Goal: Task Accomplishment & Management: Manage account settings

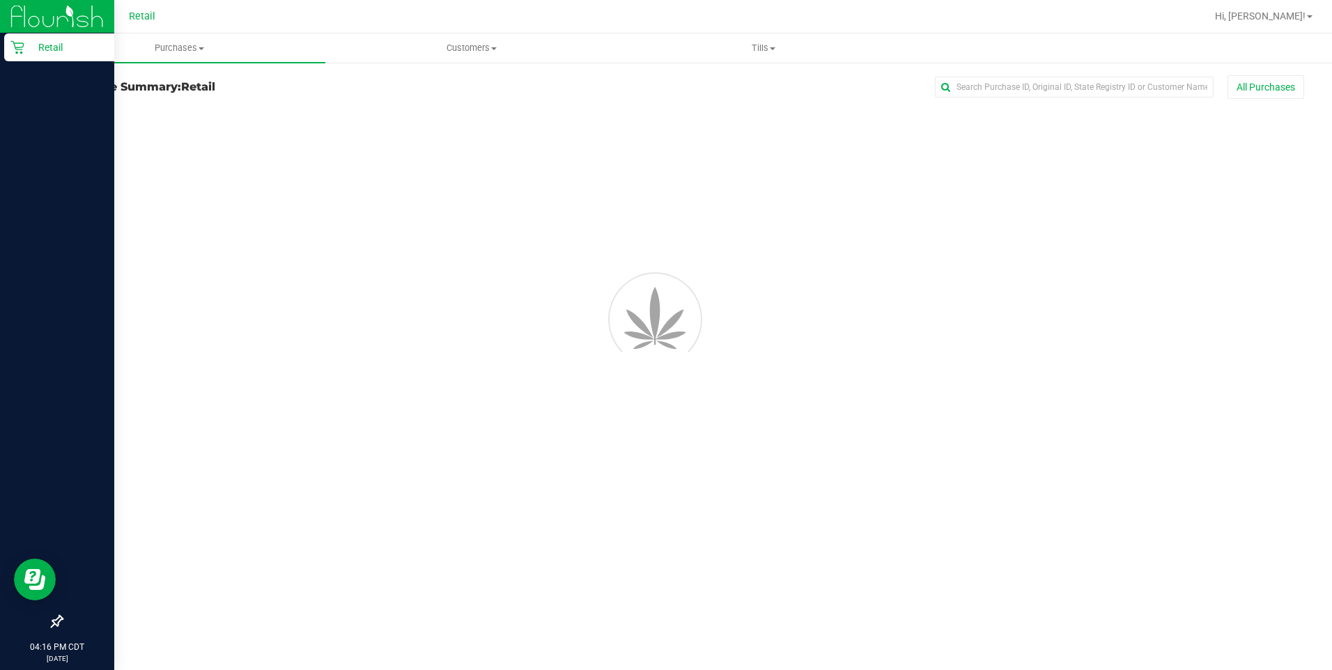
click at [52, 49] on p "Retail" at bounding box center [66, 47] width 84 height 17
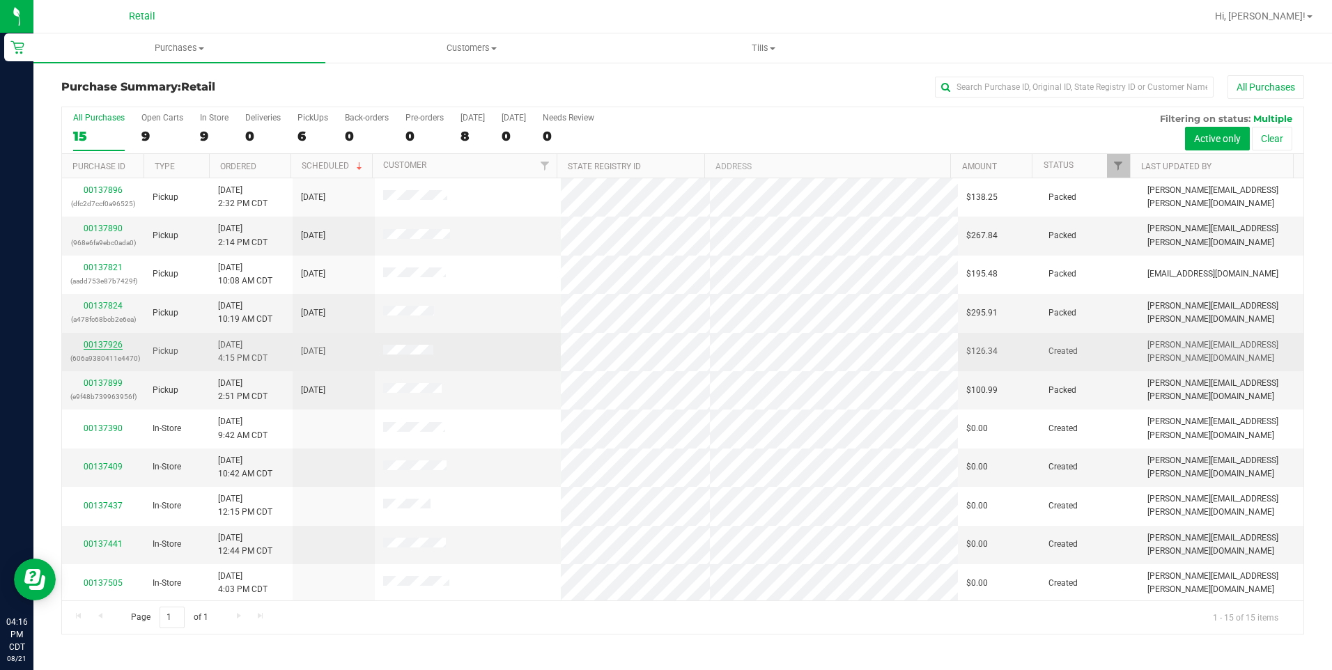
click at [118, 348] on link "00137926" at bounding box center [103, 345] width 39 height 10
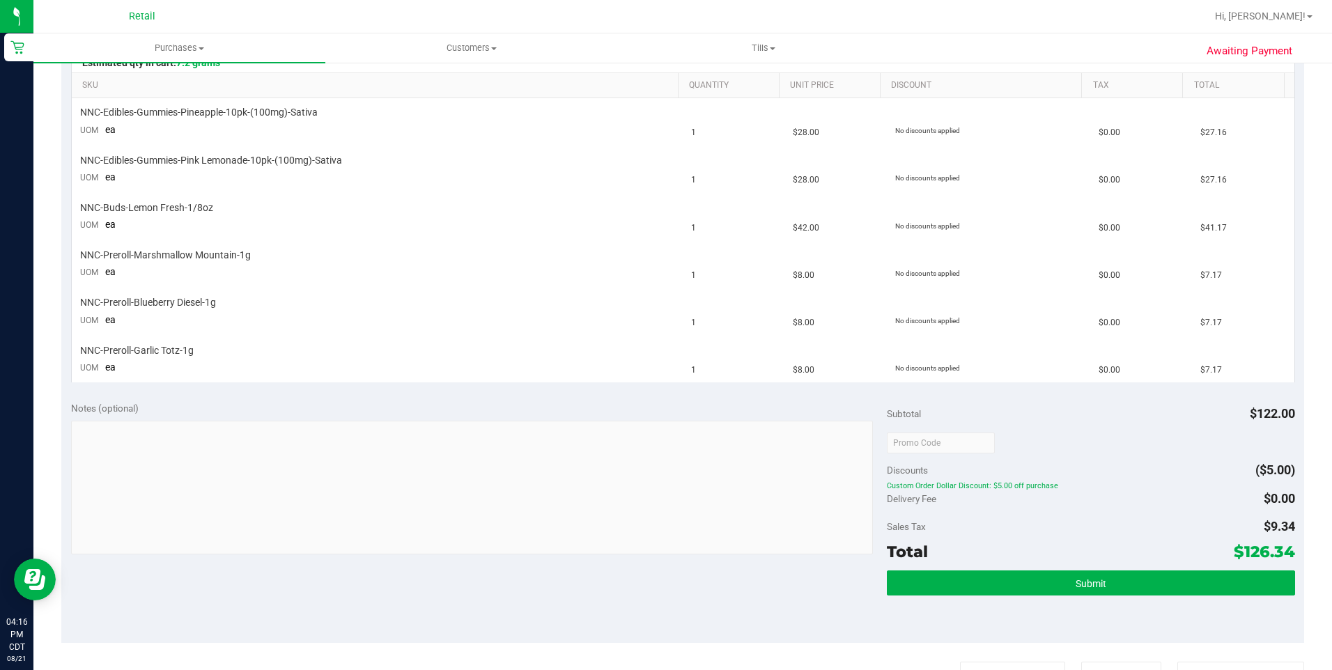
scroll to position [369, 0]
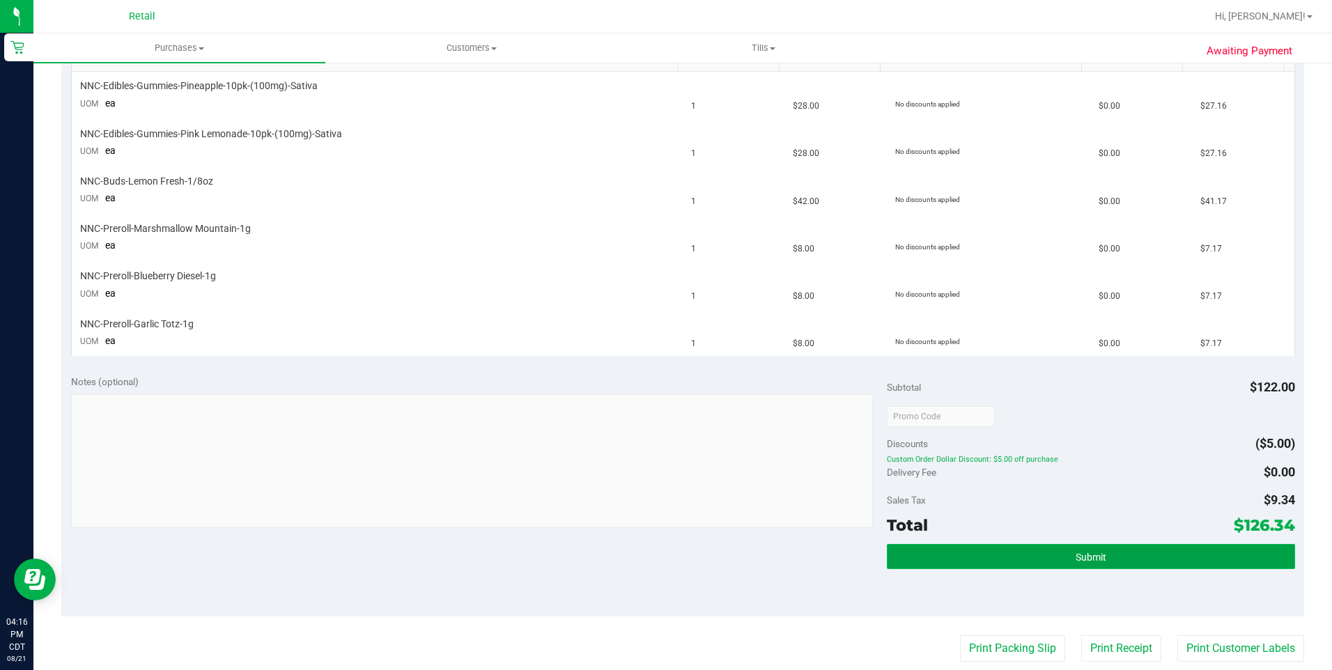
click at [1090, 561] on span "Submit" at bounding box center [1091, 557] width 31 height 11
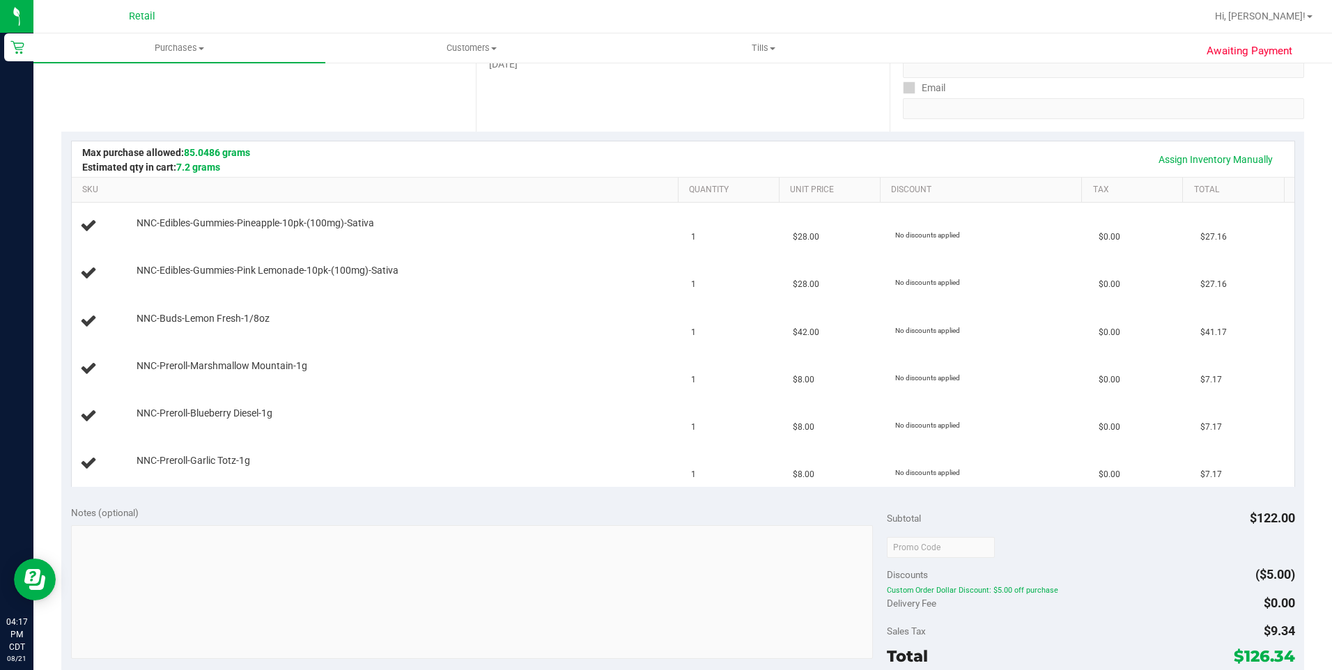
scroll to position [177, 0]
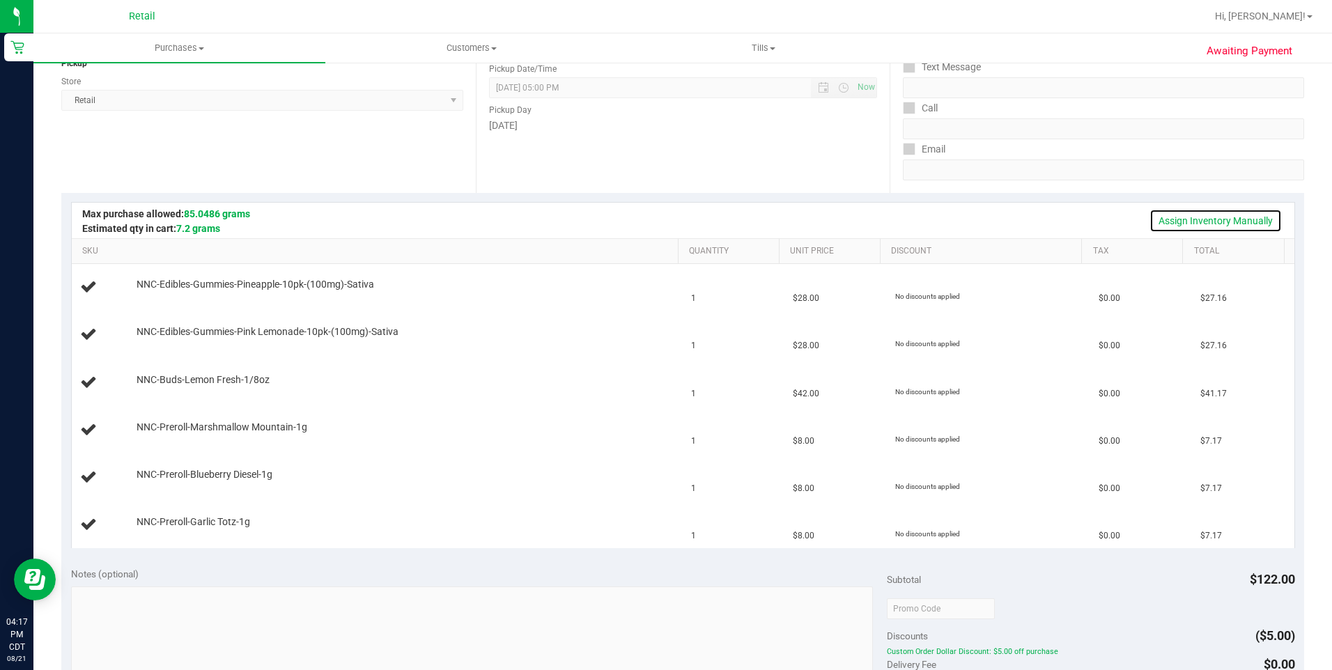
click at [1214, 217] on link "Assign Inventory Manually" at bounding box center [1215, 221] width 132 height 24
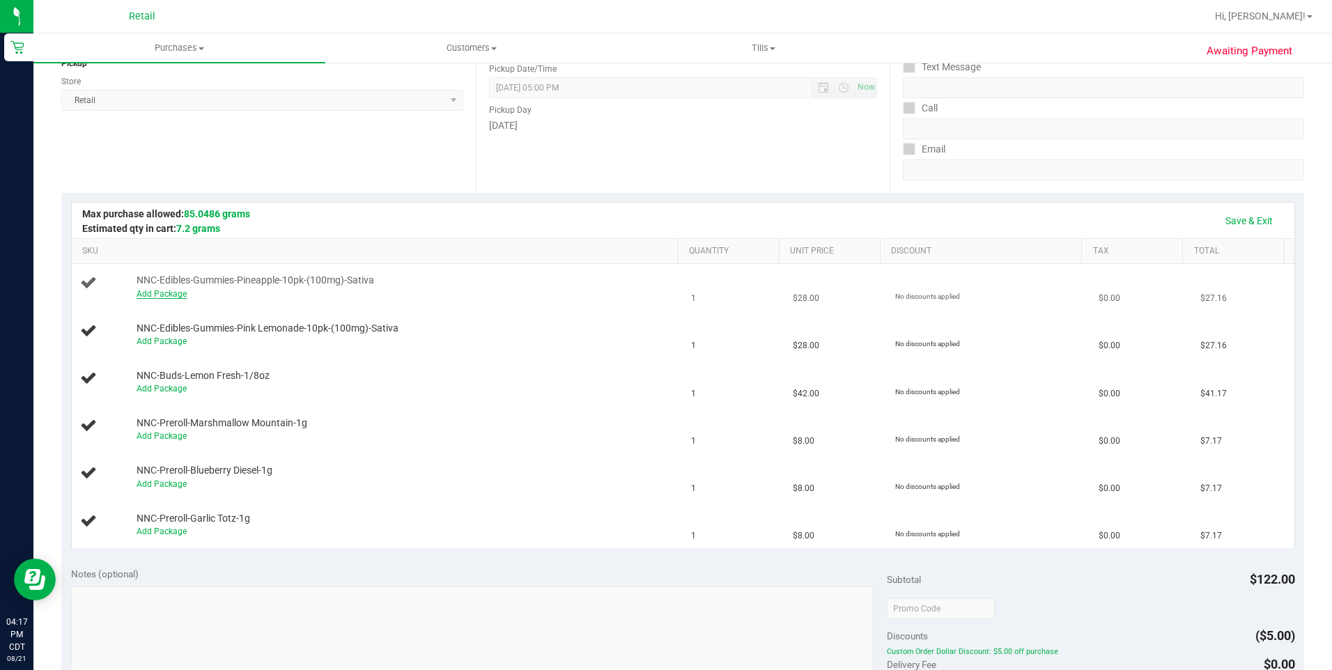
click at [153, 295] on link "Add Package" at bounding box center [162, 294] width 50 height 10
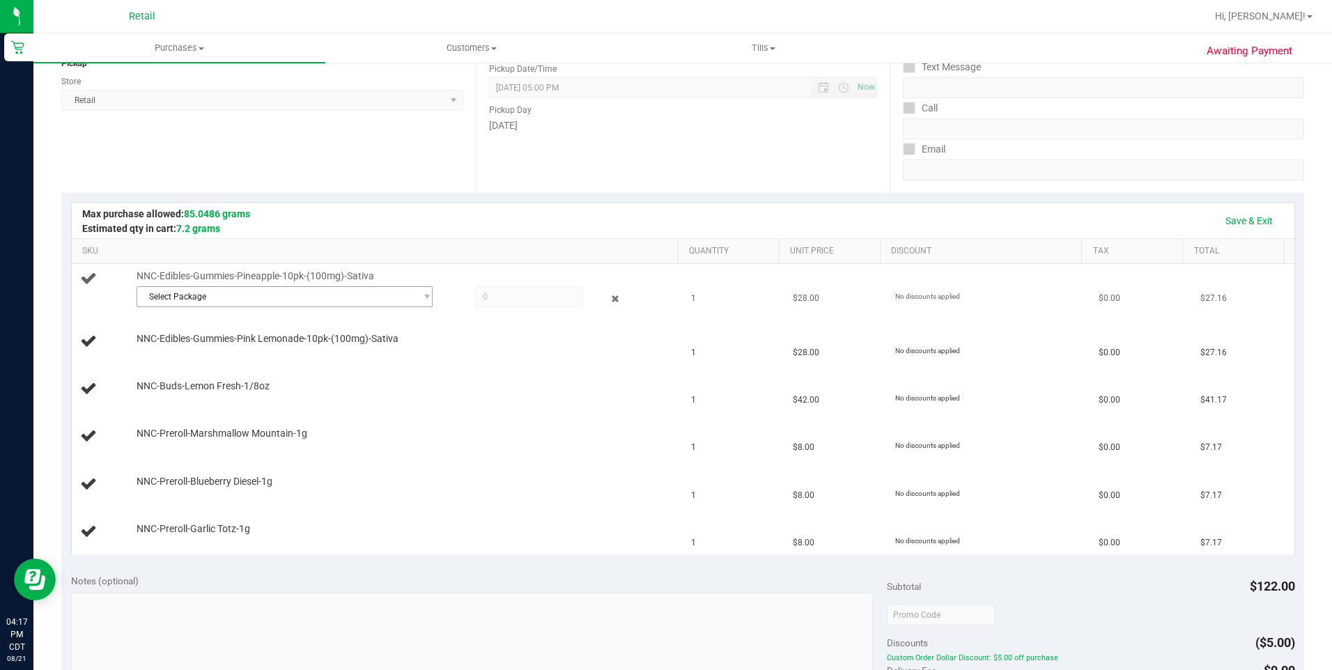
click at [202, 305] on span "Select Package" at bounding box center [276, 297] width 278 height 20
click at [239, 357] on span "SDNNCMF-20250820-006" at bounding box center [193, 355] width 98 height 10
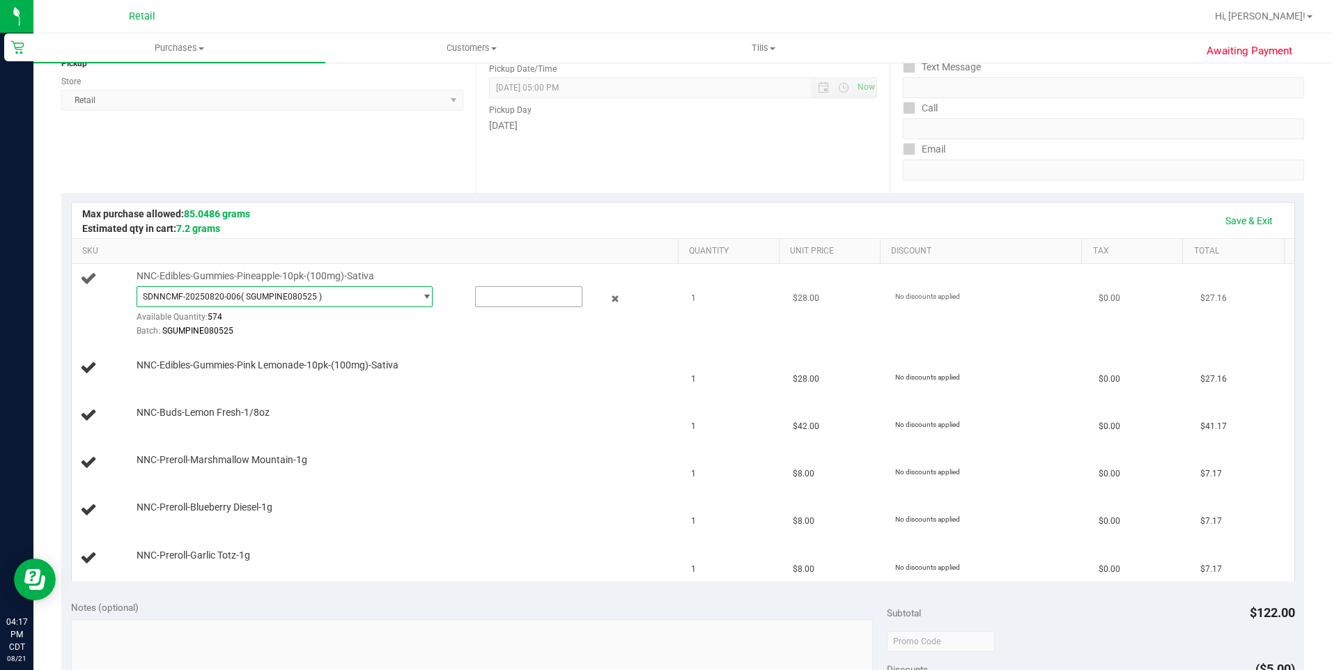
click at [515, 294] on input "text" at bounding box center [529, 297] width 106 height 20
type input "1"
click at [238, 369] on span "NNC-Edibles-Gummies-Pink Lemonade-10pk-(100mg)-Sativa" at bounding box center [268, 365] width 262 height 13
type input "1.0000"
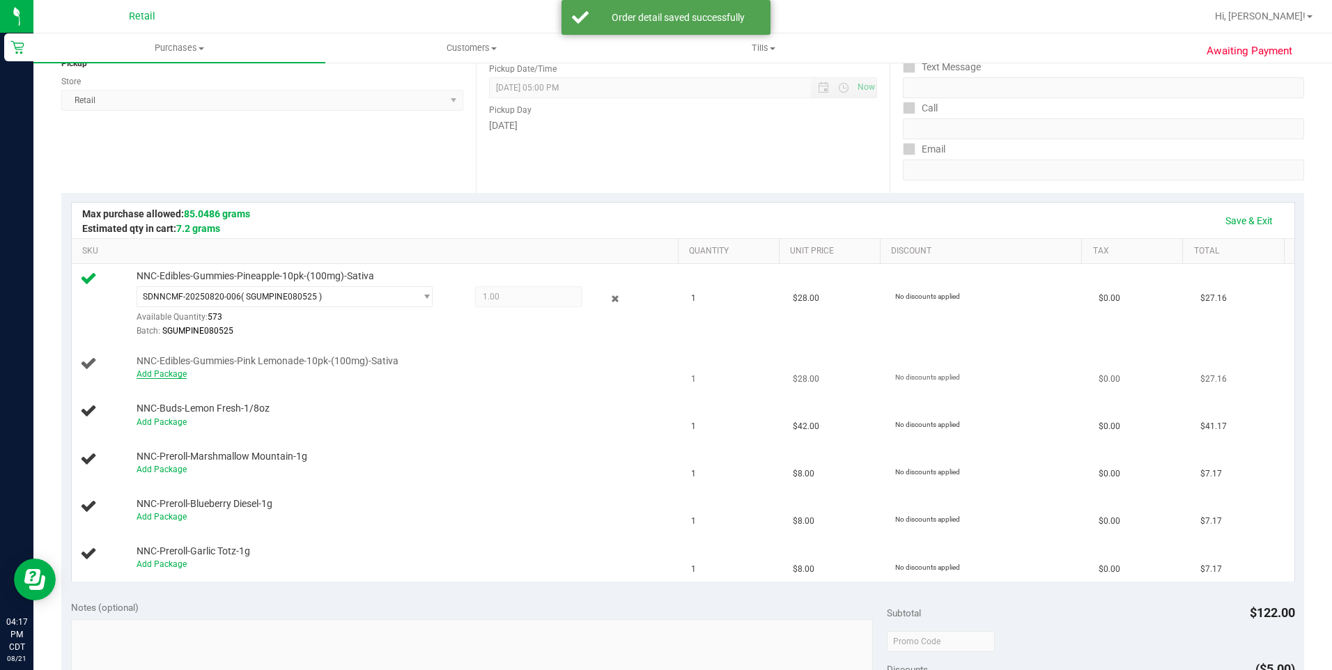
click at [166, 378] on link "Add Package" at bounding box center [162, 374] width 50 height 10
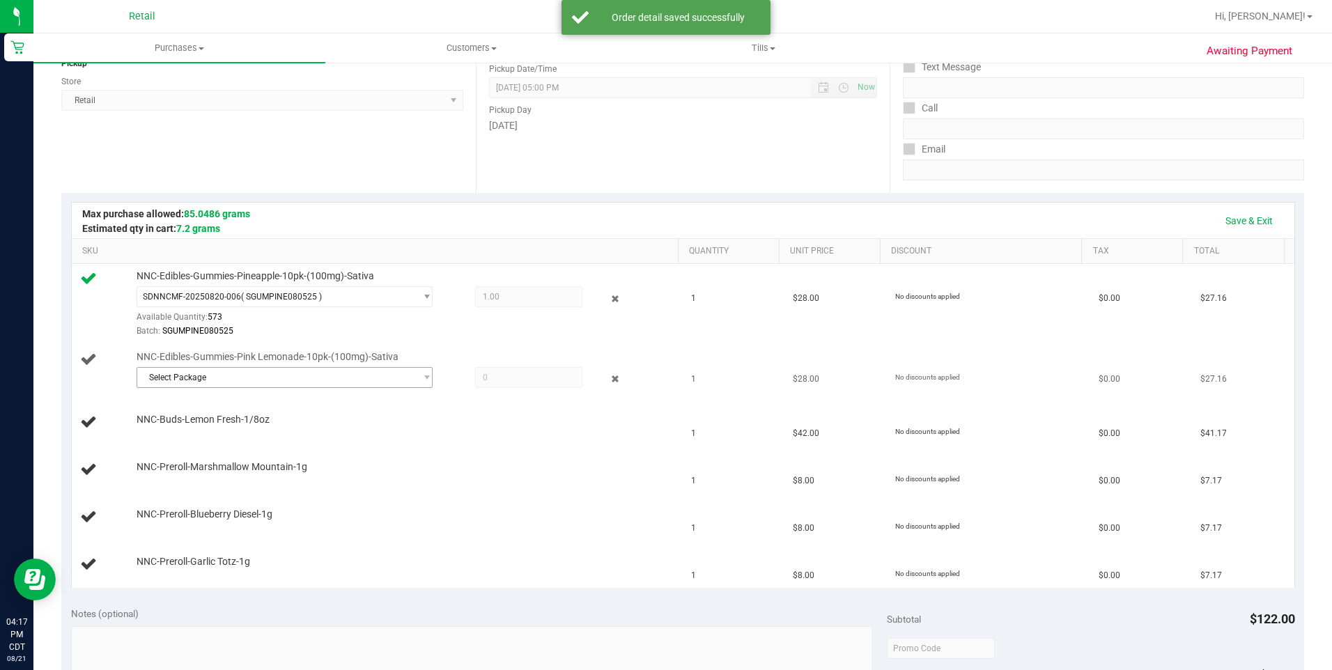
click at [192, 378] on span "Select Package" at bounding box center [276, 378] width 278 height 20
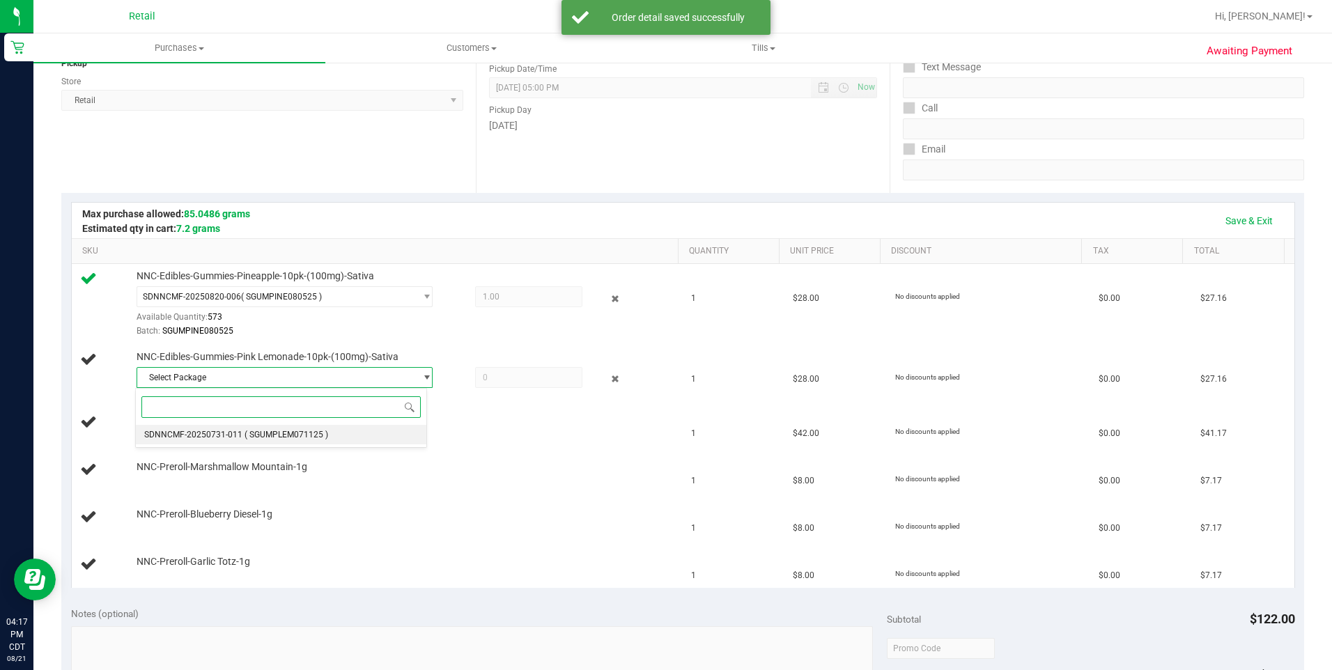
click at [274, 435] on span "( SGUMPLEM071125 )" at bounding box center [287, 435] width 84 height 10
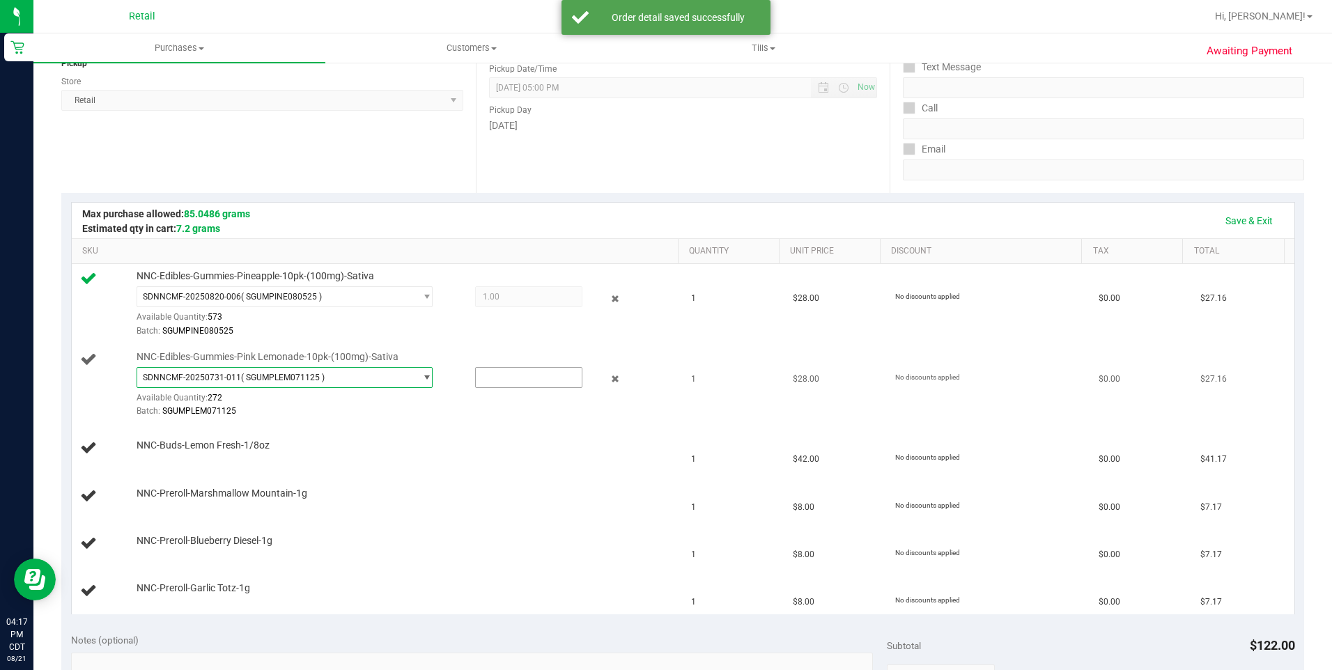
click at [514, 381] on input "text" at bounding box center [529, 378] width 106 height 20
type input "1"
click at [202, 448] on span "NNC-Buds-Lemon Fresh-1/8oz" at bounding box center [203, 445] width 133 height 13
type input "1.0000"
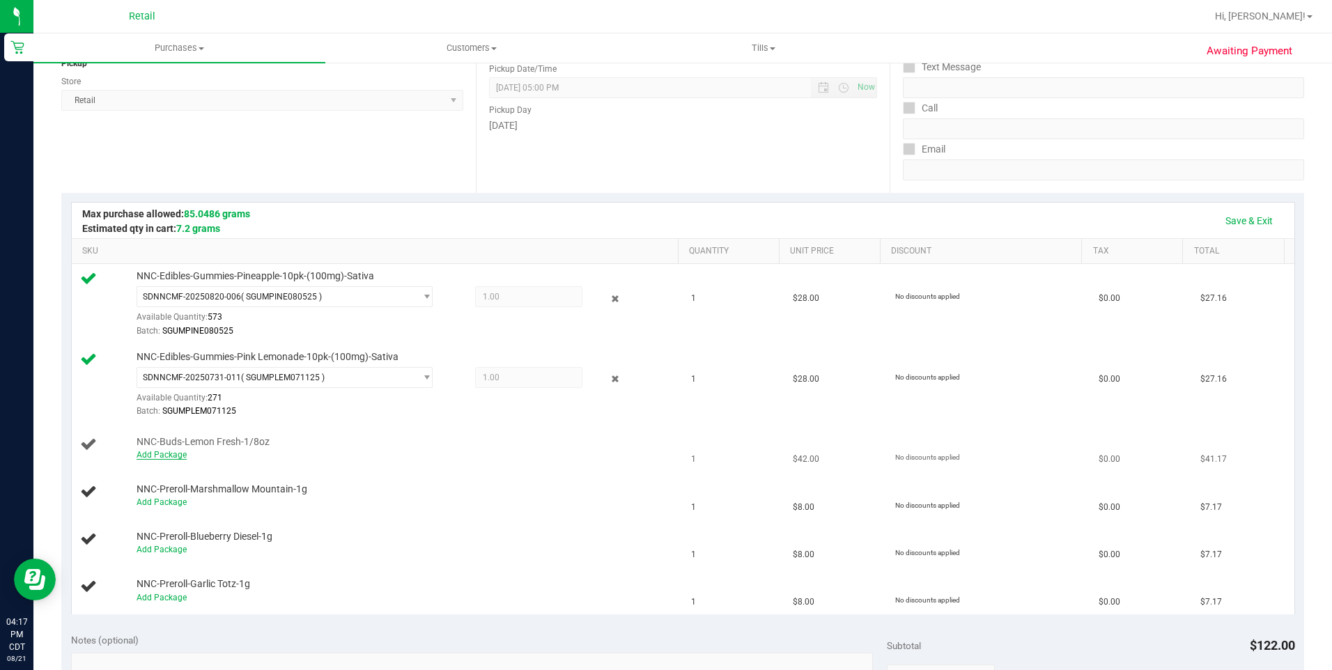
click at [164, 454] on link "Add Package" at bounding box center [162, 455] width 50 height 10
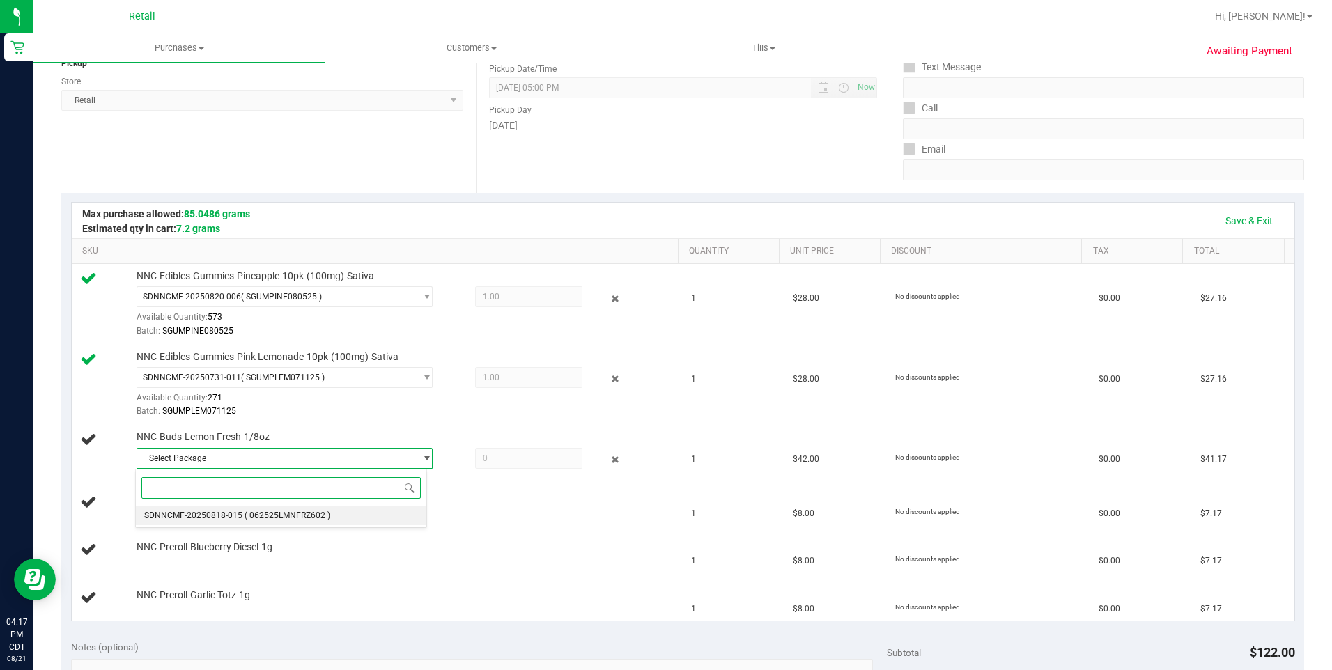
click at [249, 513] on span "( 062525LMNFRZ602 )" at bounding box center [288, 516] width 86 height 10
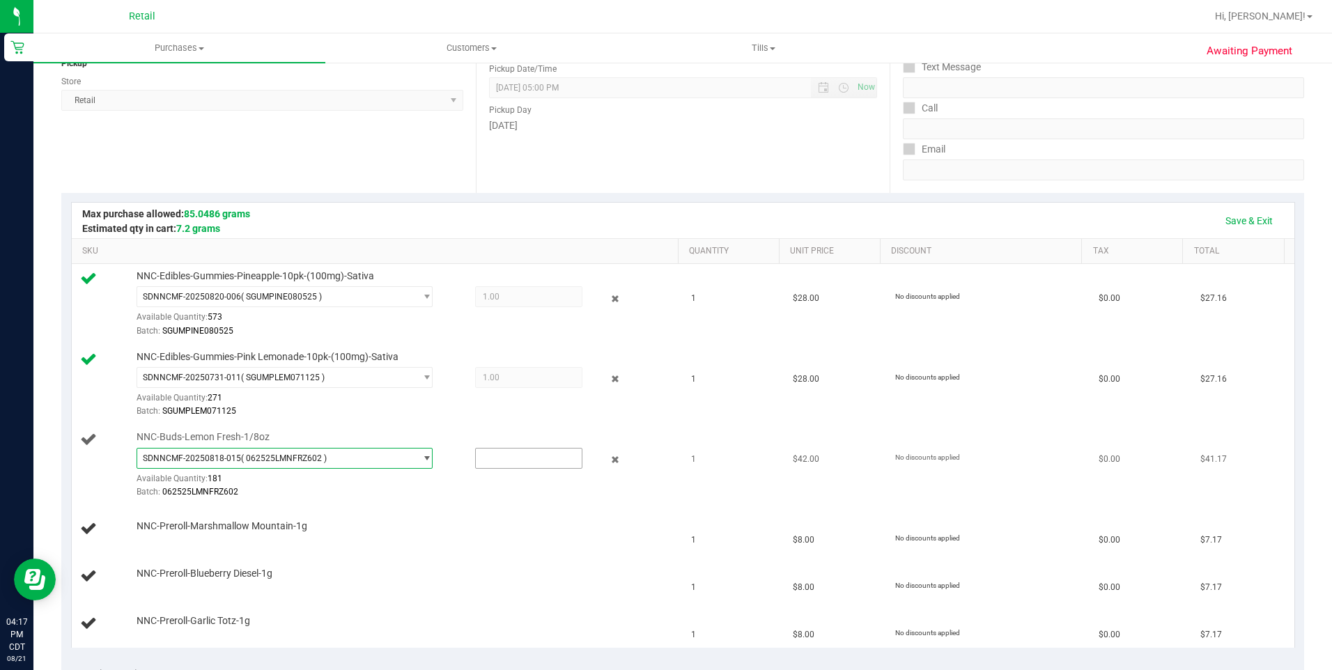
click at [518, 460] on input "text" at bounding box center [529, 459] width 106 height 20
type input "1"
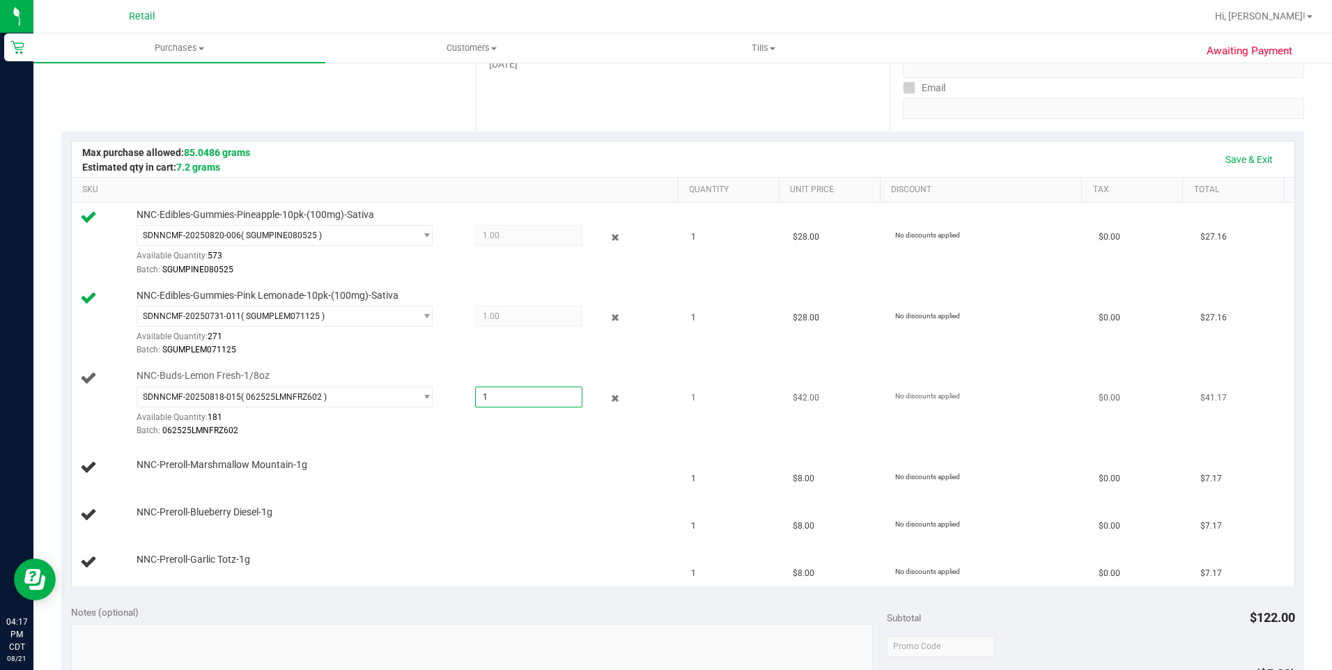
scroll to position [382, 0]
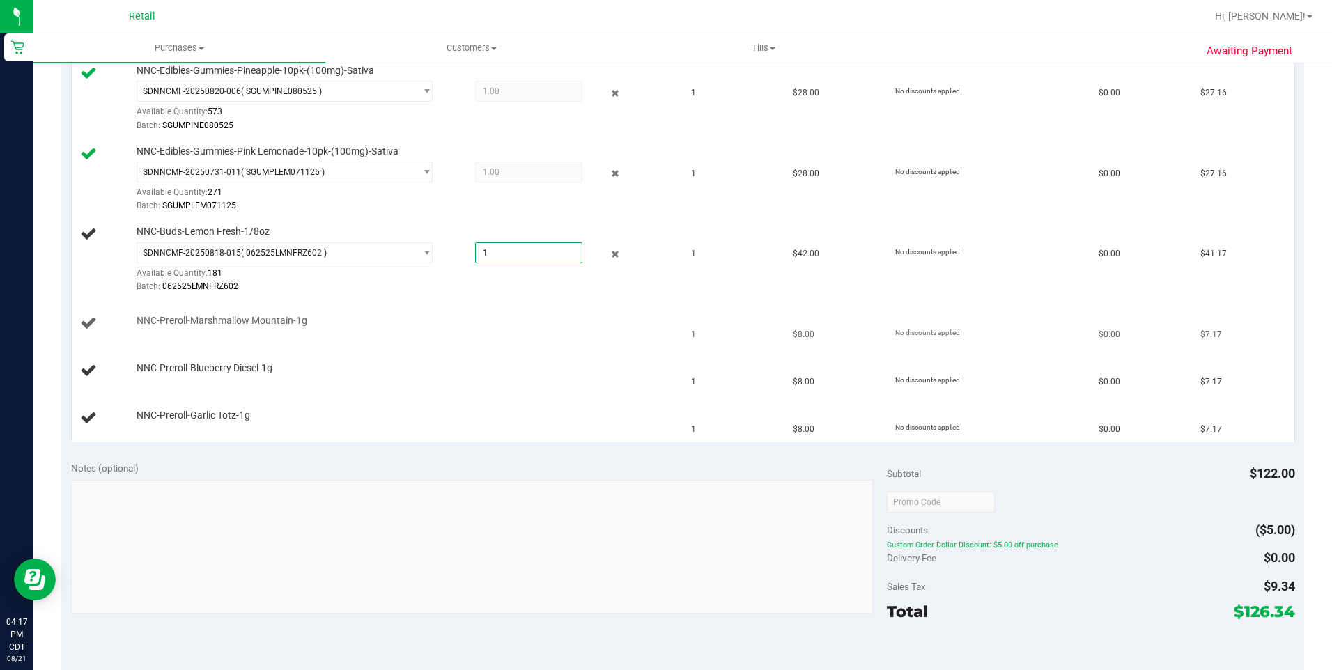
click at [253, 326] on span "NNC-Preroll-Marshmallow Mountain-1g" at bounding box center [222, 320] width 171 height 13
type input "1.0000"
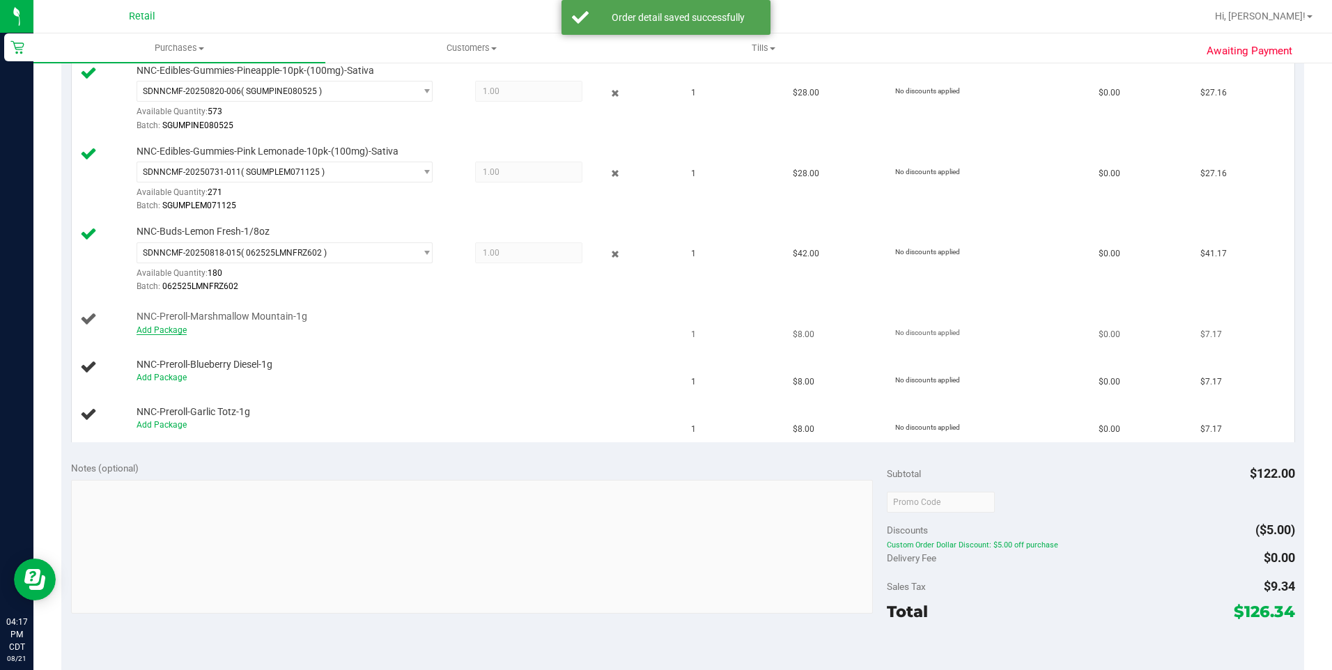
click at [172, 333] on link "Add Package" at bounding box center [162, 330] width 50 height 10
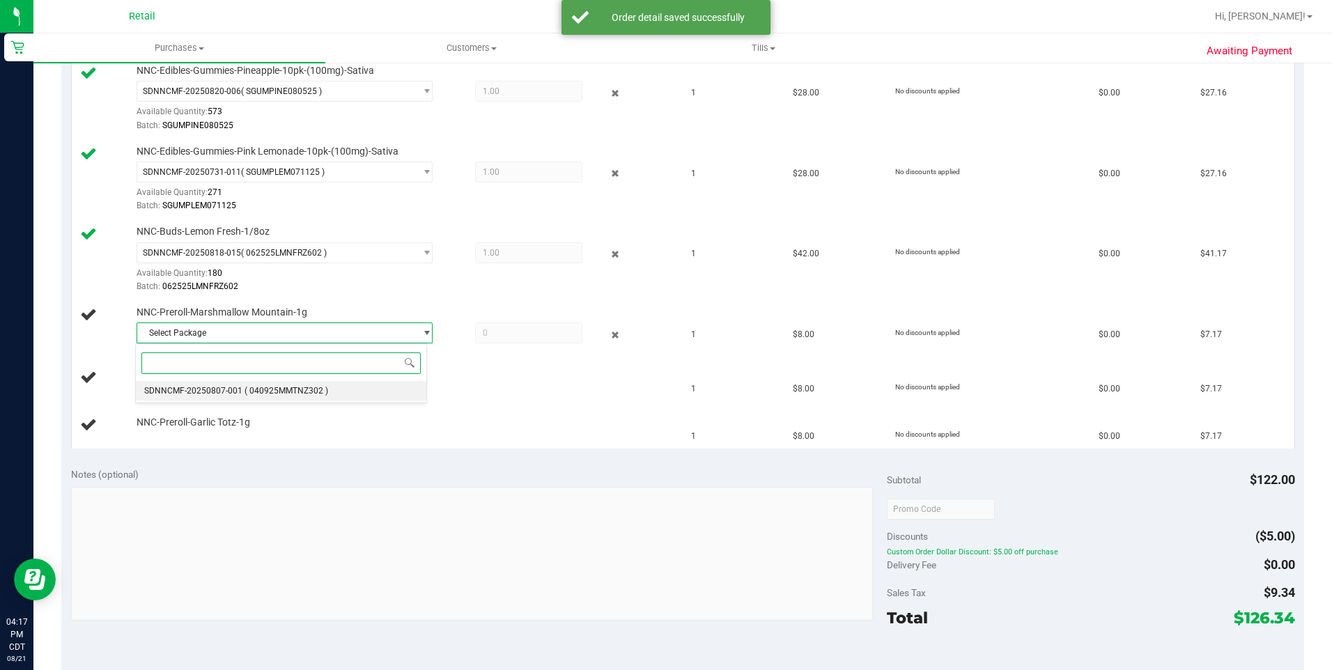
click at [263, 390] on span "( 040925MMTNZ302 )" at bounding box center [287, 391] width 84 height 10
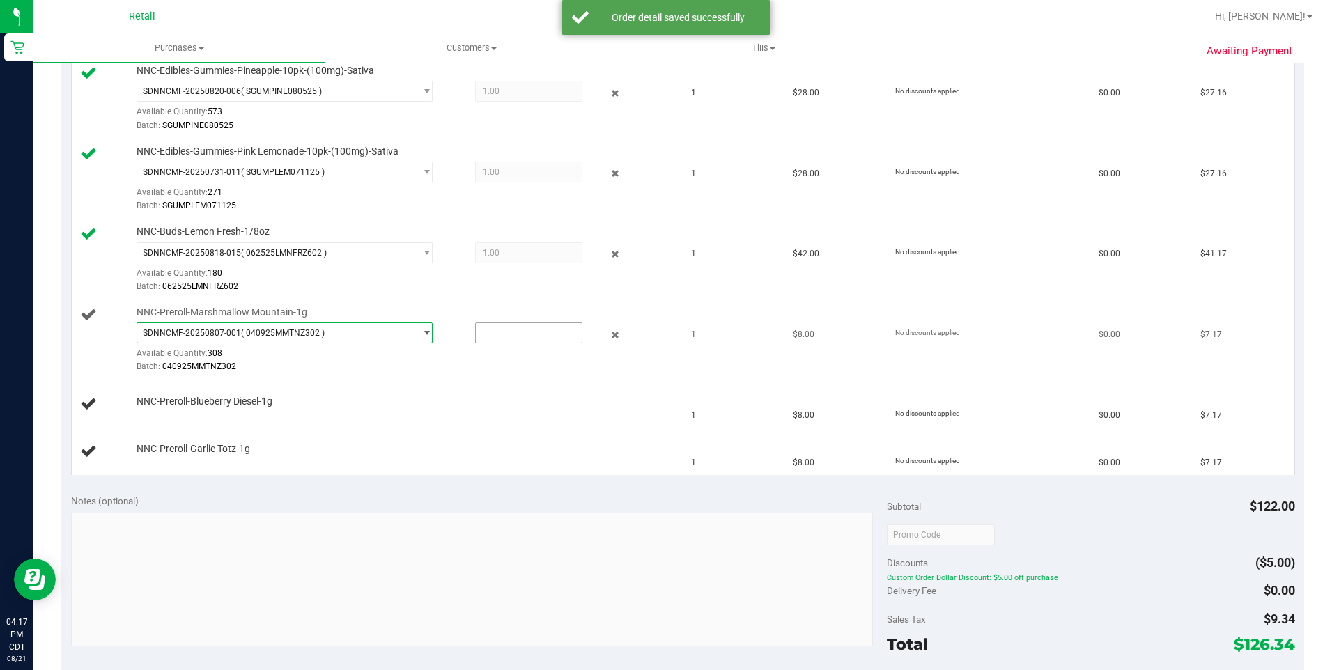
click at [513, 333] on input "text" at bounding box center [529, 333] width 106 height 20
type input "1"
click at [232, 410] on div "NNC-Preroll-Blueberry Diesel-1g" at bounding box center [377, 404] width 595 height 19
type input "1.0000"
click at [167, 411] on link "Add Package" at bounding box center [162, 410] width 50 height 10
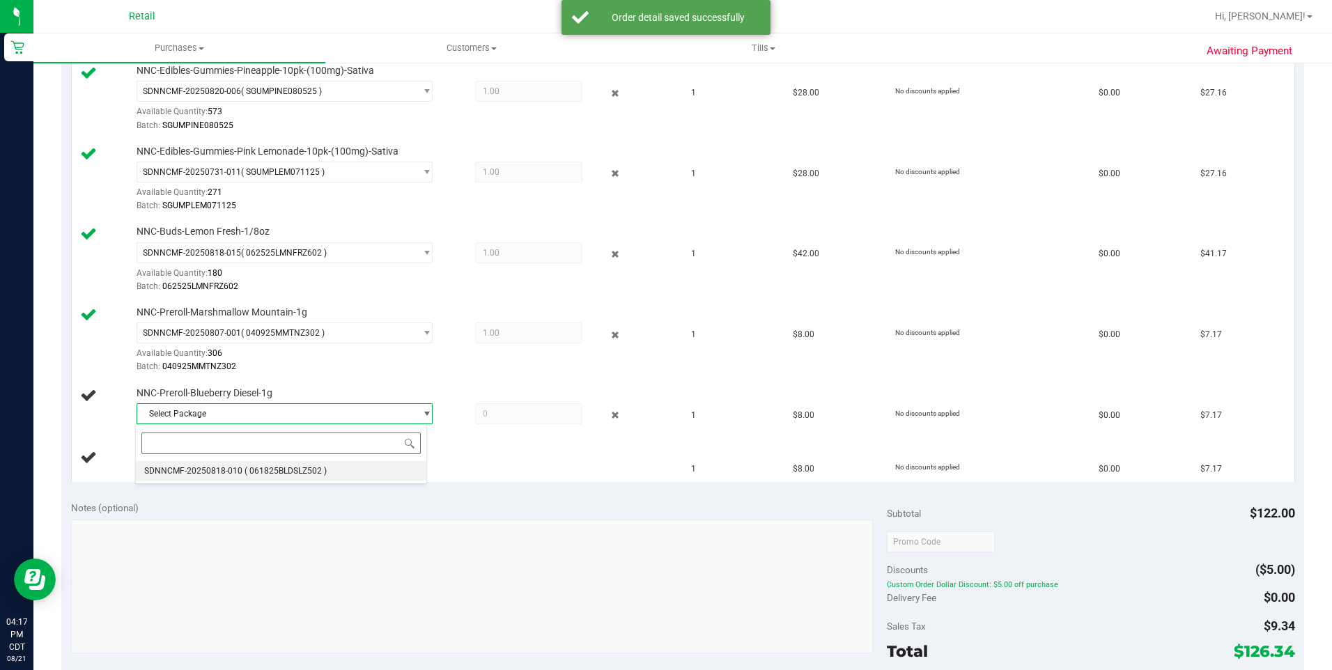
click at [257, 476] on span "( 061825BLDSLZ502 )" at bounding box center [286, 471] width 82 height 10
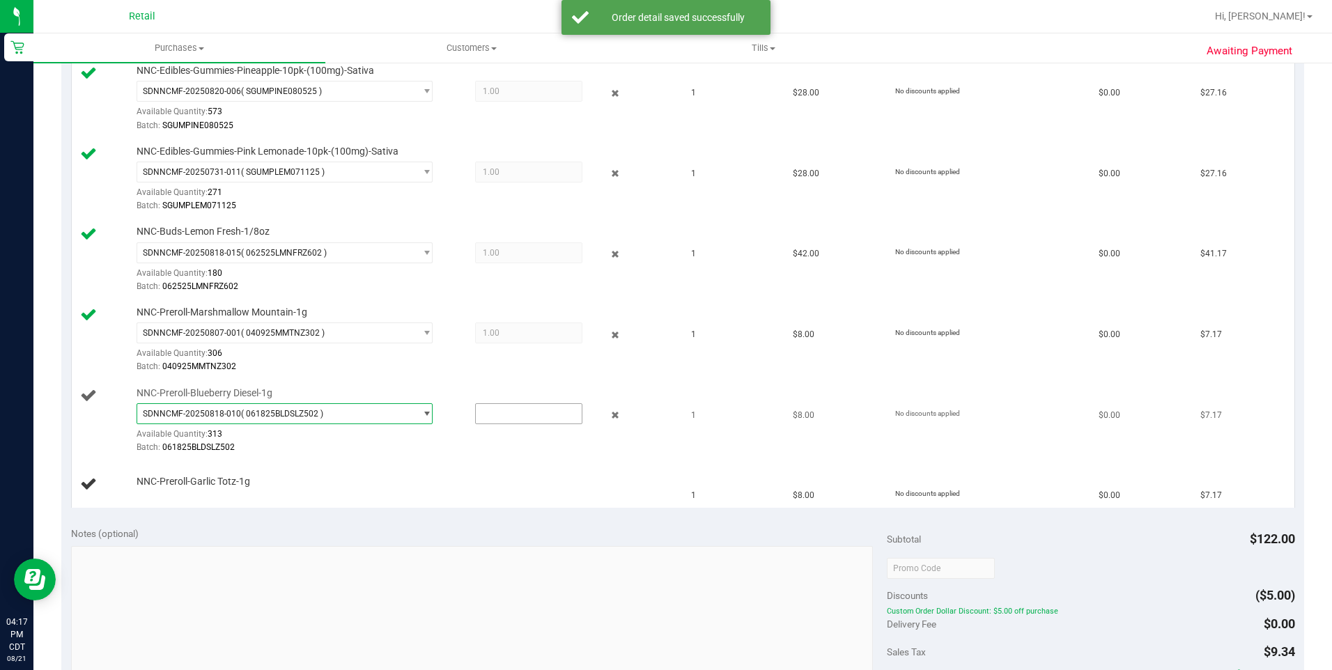
click at [534, 413] on input "text" at bounding box center [529, 414] width 106 height 20
type input "1"
click at [196, 489] on div at bounding box center [404, 488] width 535 height 1
type input "1.0000"
click at [169, 491] on link "Add Package" at bounding box center [162, 491] width 50 height 10
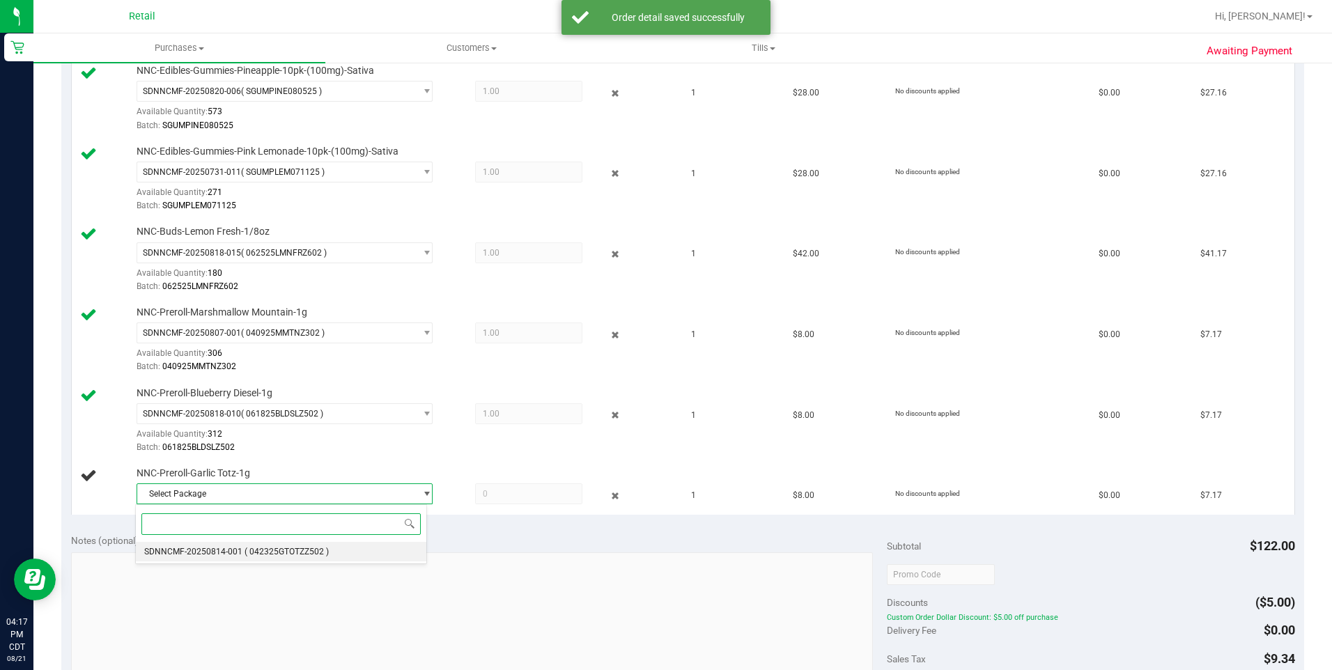
click at [219, 554] on span "SDNNCMF-20250814-001" at bounding box center [193, 552] width 98 height 10
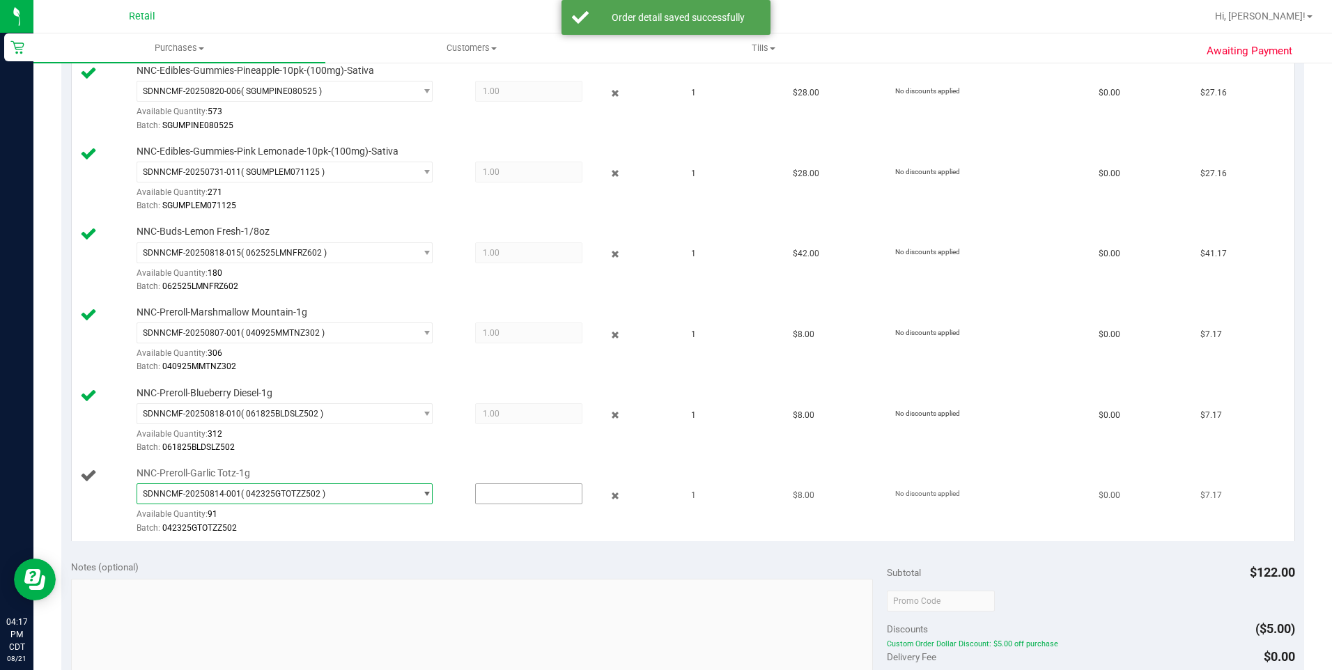
click at [514, 493] on input "text" at bounding box center [529, 494] width 106 height 20
type input "1"
type input "1.0000"
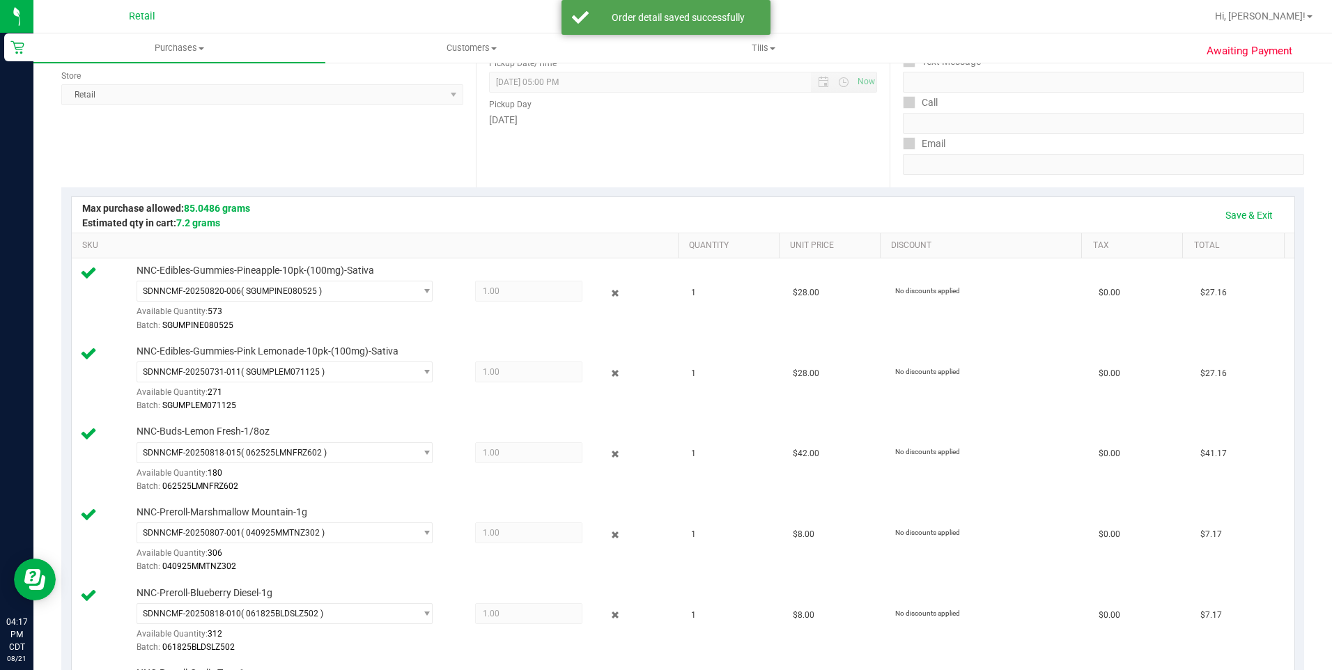
scroll to position [160, 0]
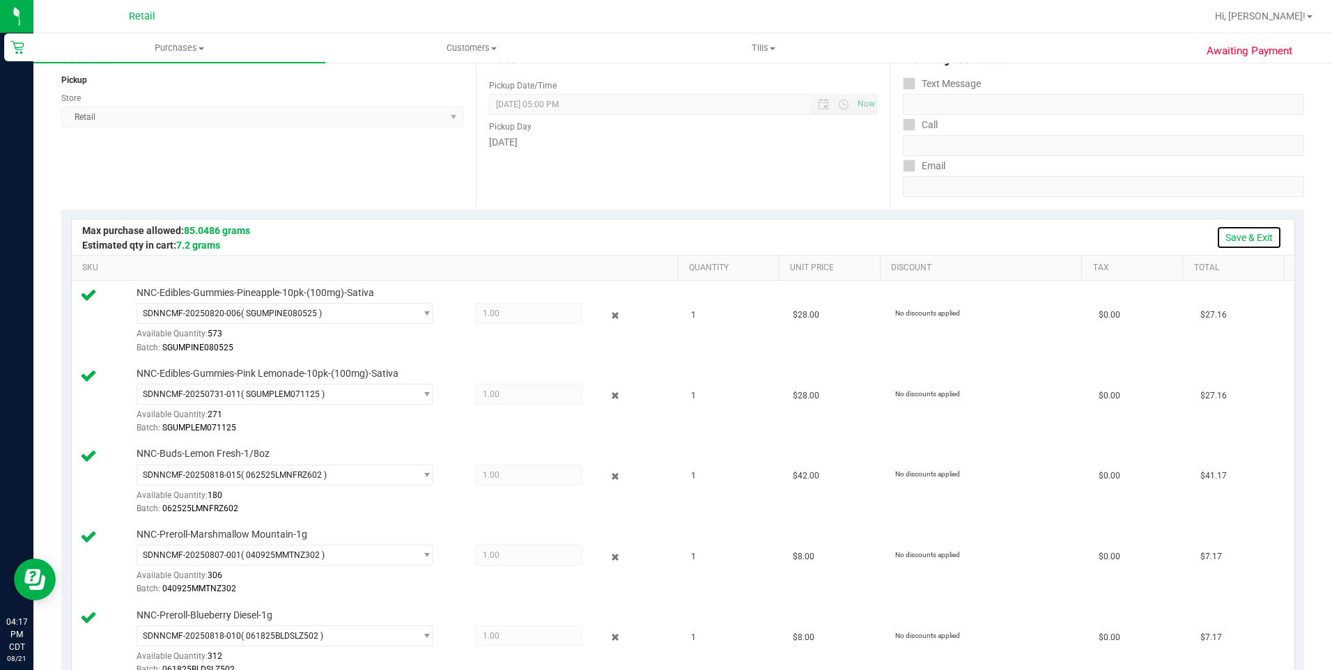
click at [1241, 238] on link "Save & Exit" at bounding box center [1248, 238] width 65 height 24
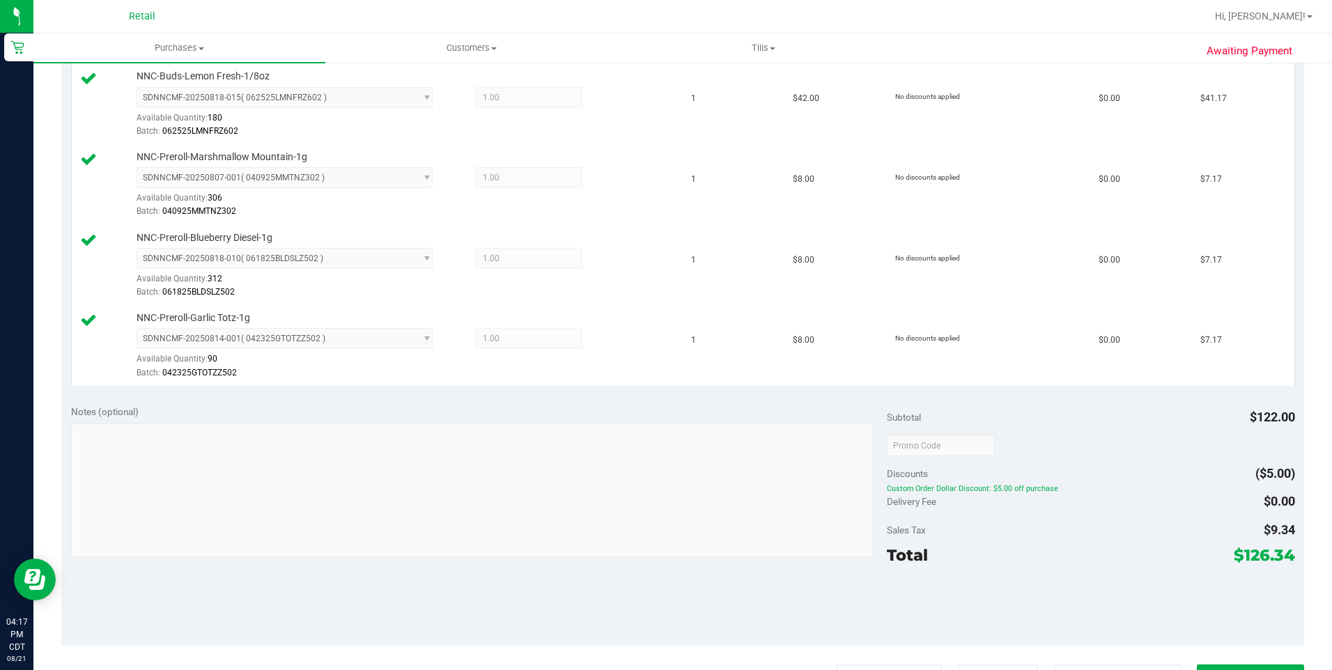
scroll to position [575, 0]
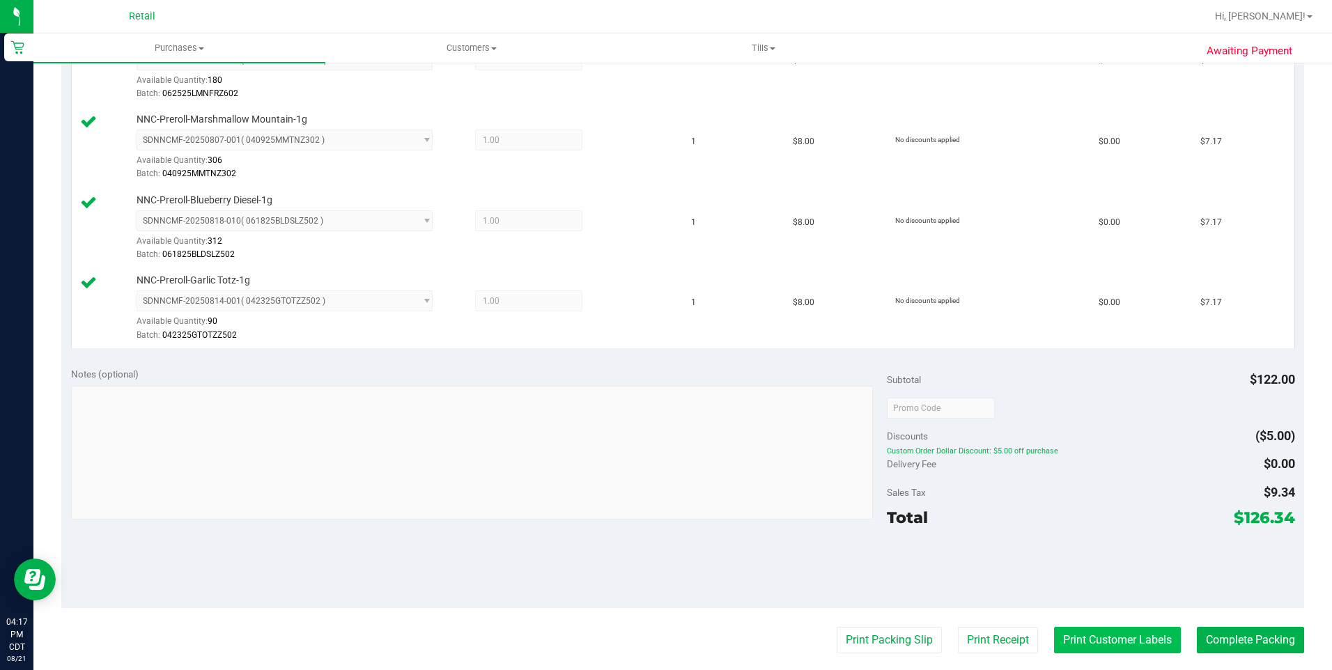
click at [1096, 640] on button "Print Customer Labels" at bounding box center [1117, 640] width 127 height 26
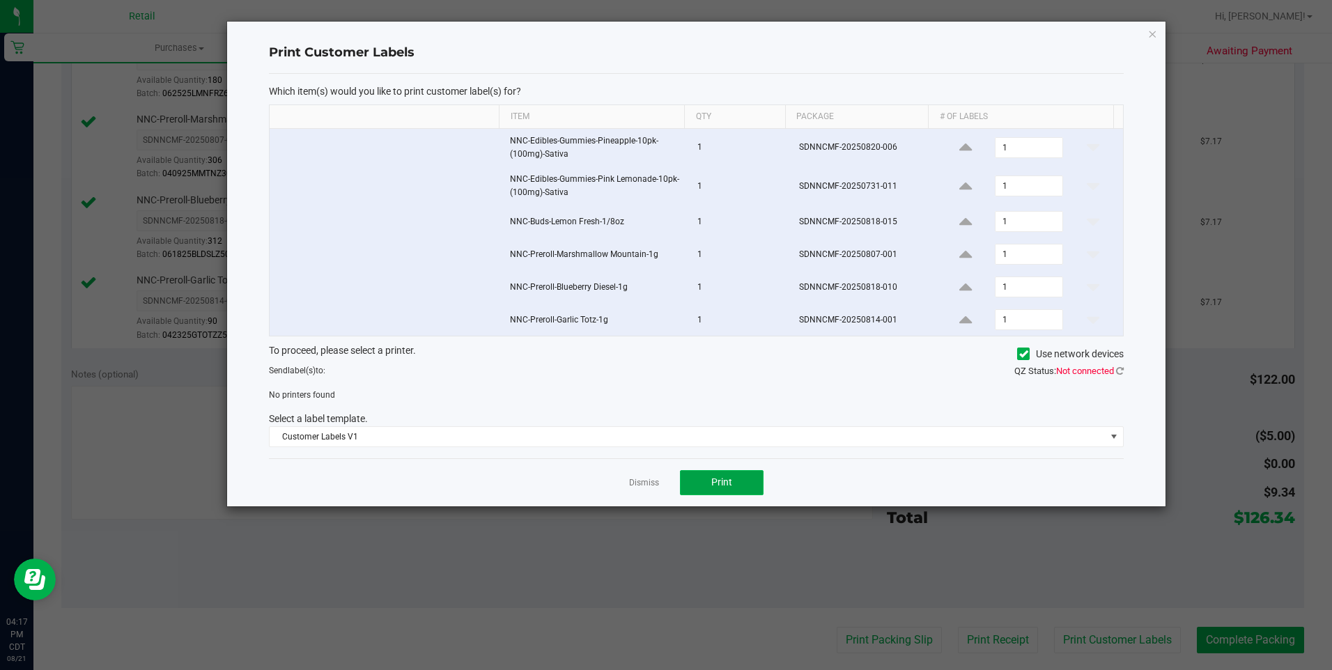
click at [724, 479] on span "Print" at bounding box center [721, 481] width 21 height 11
click at [1025, 354] on icon at bounding box center [1023, 354] width 9 height 0
click at [0, 0] on input "Use network devices" at bounding box center [0, 0] width 0 height 0
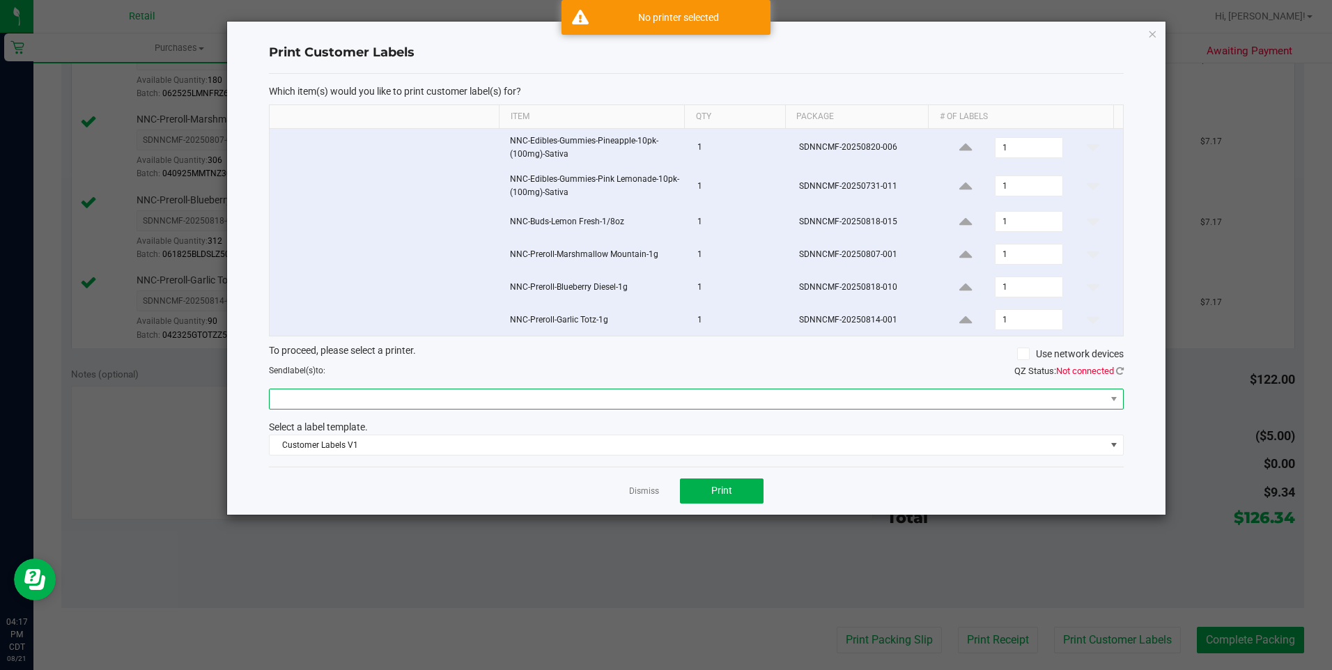
click at [881, 396] on span at bounding box center [688, 399] width 836 height 20
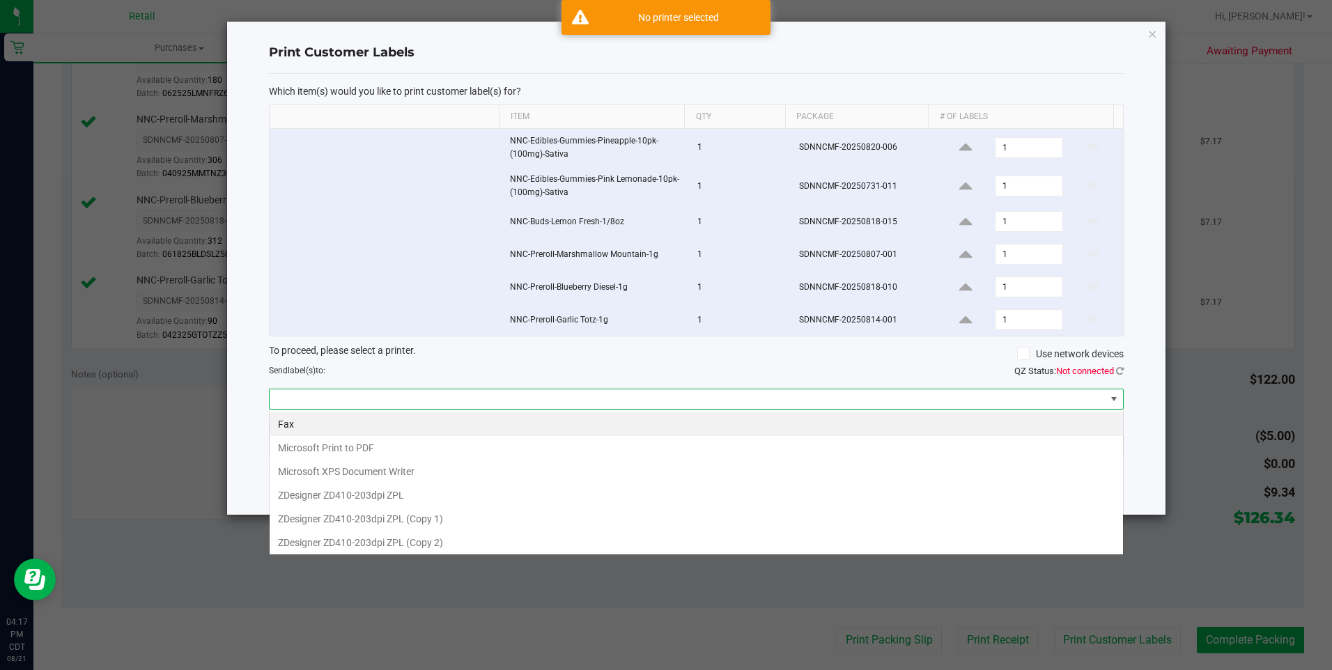
scroll to position [21, 855]
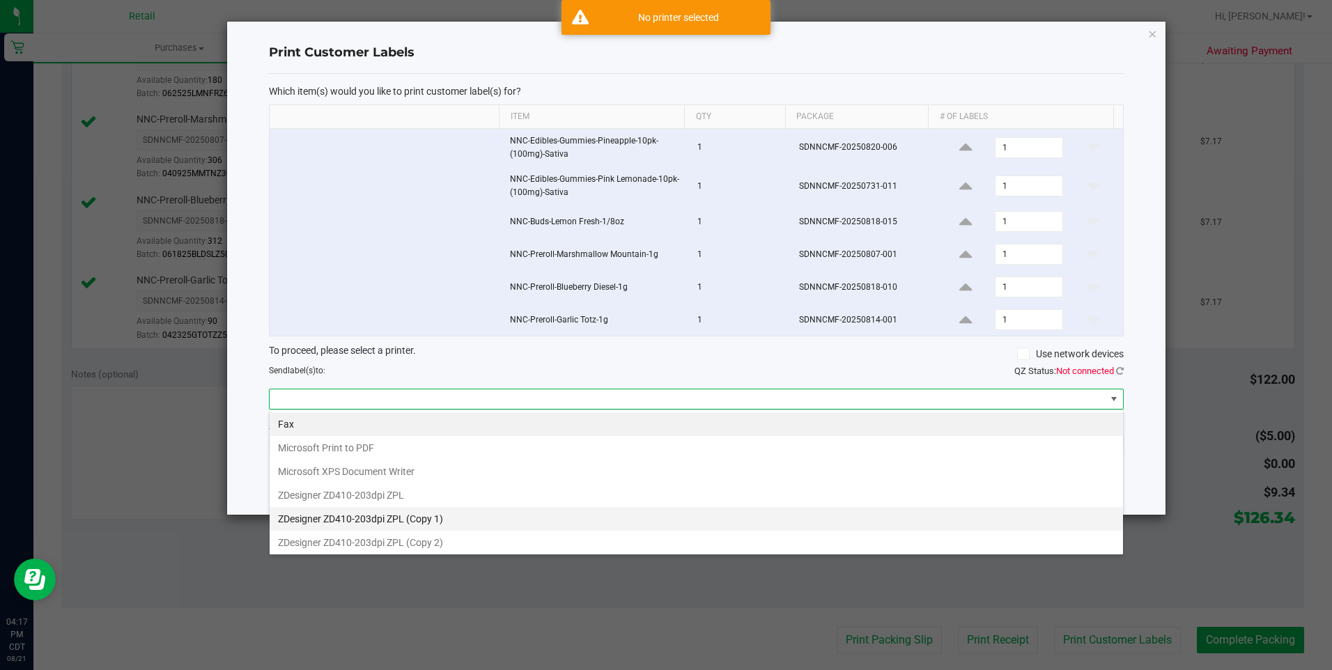
click at [447, 514] on 1\) "ZDesigner ZD410-203dpi ZPL (Copy 1)" at bounding box center [696, 519] width 853 height 24
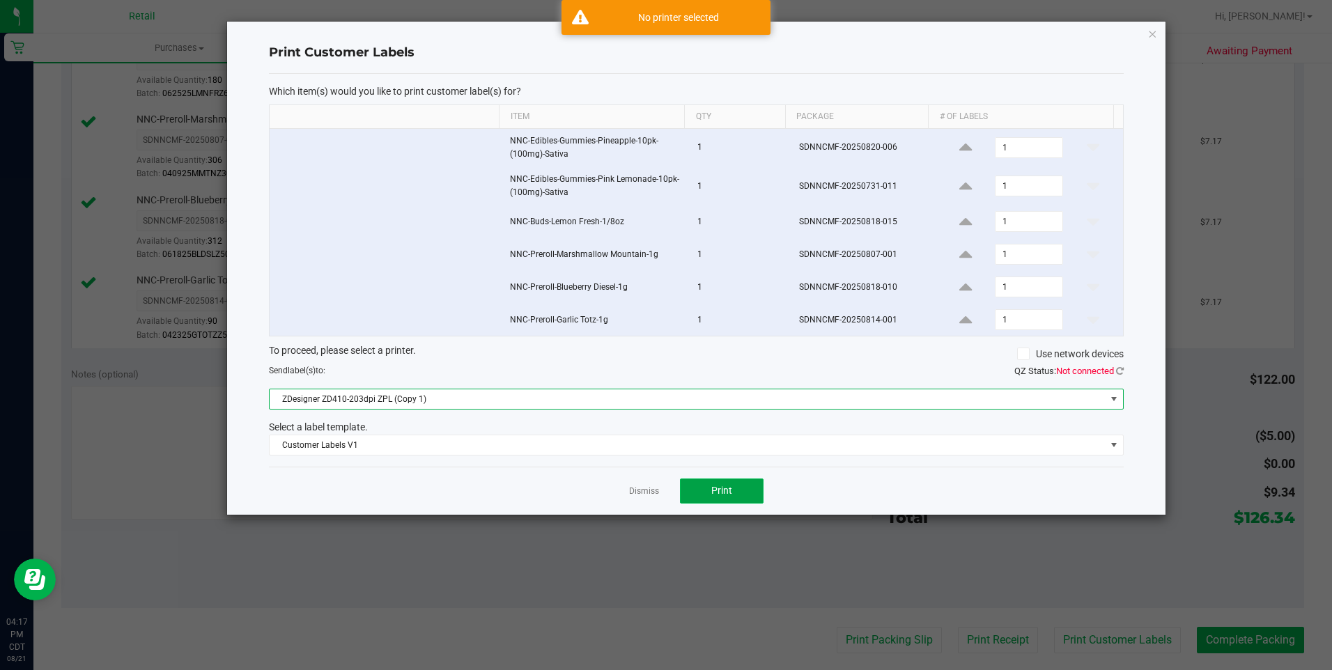
click at [734, 497] on button "Print" at bounding box center [722, 491] width 84 height 25
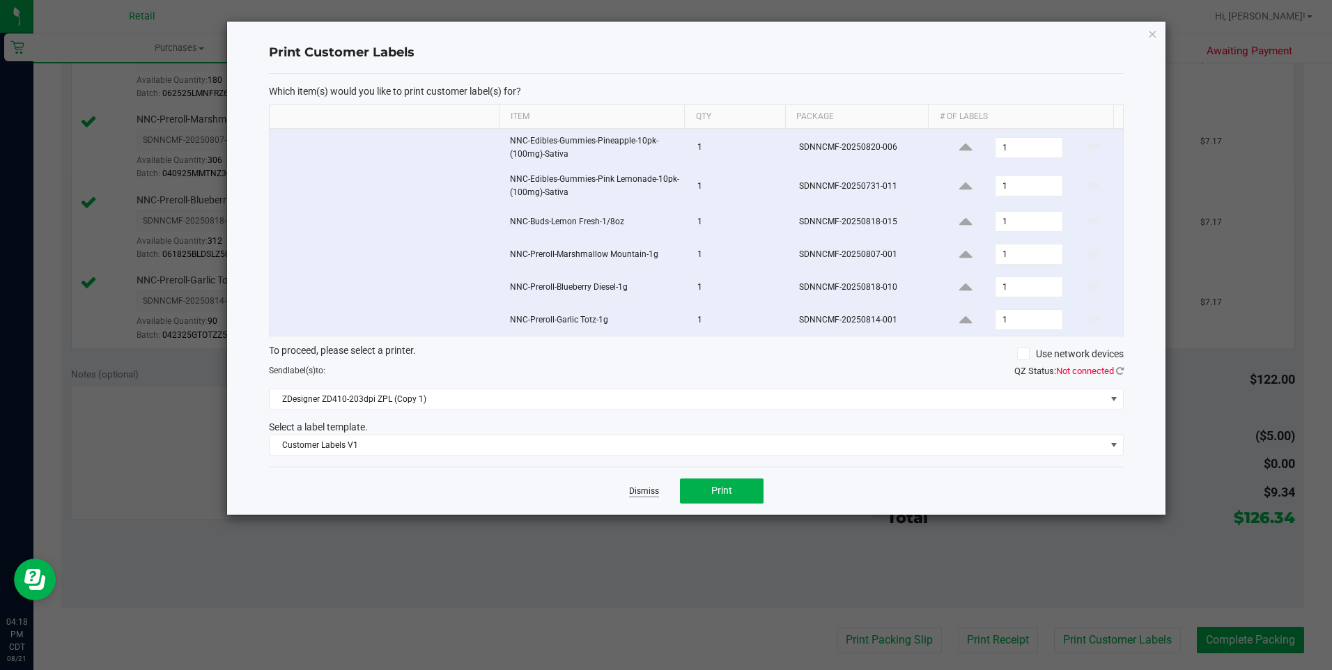
click at [634, 491] on link "Dismiss" at bounding box center [644, 492] width 30 height 12
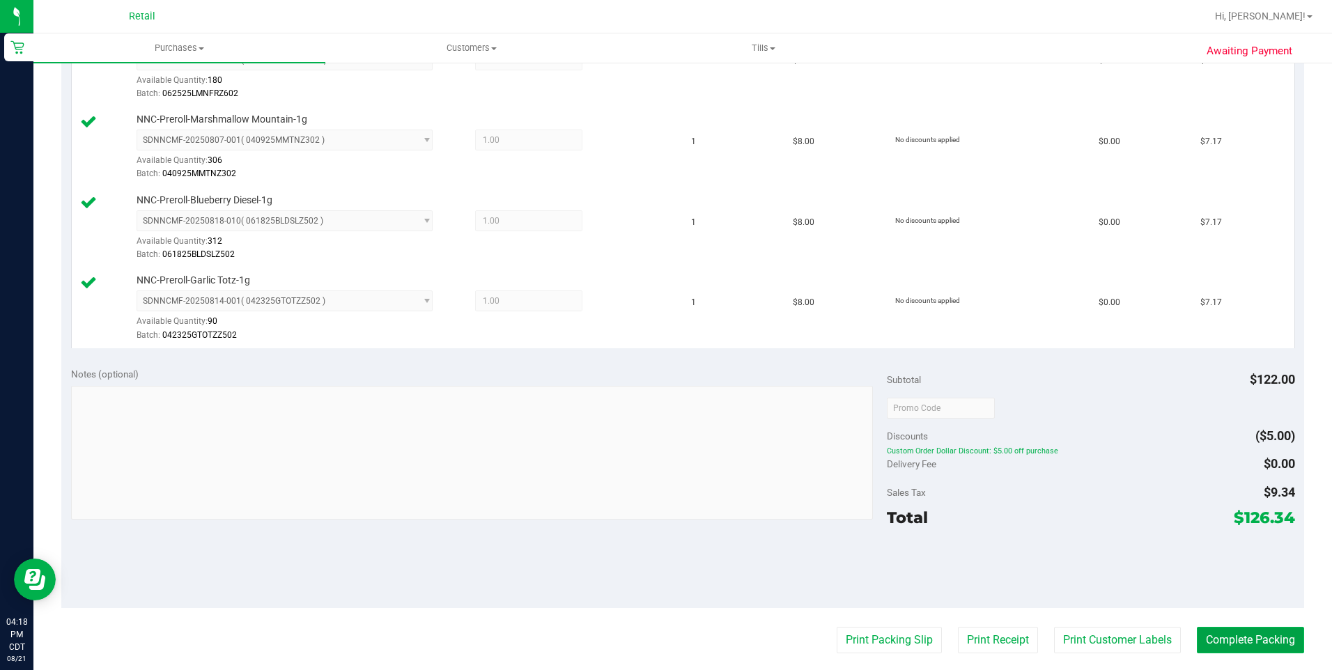
click at [1217, 643] on button "Complete Packing" at bounding box center [1250, 640] width 107 height 26
